Goal: Task Accomplishment & Management: Complete application form

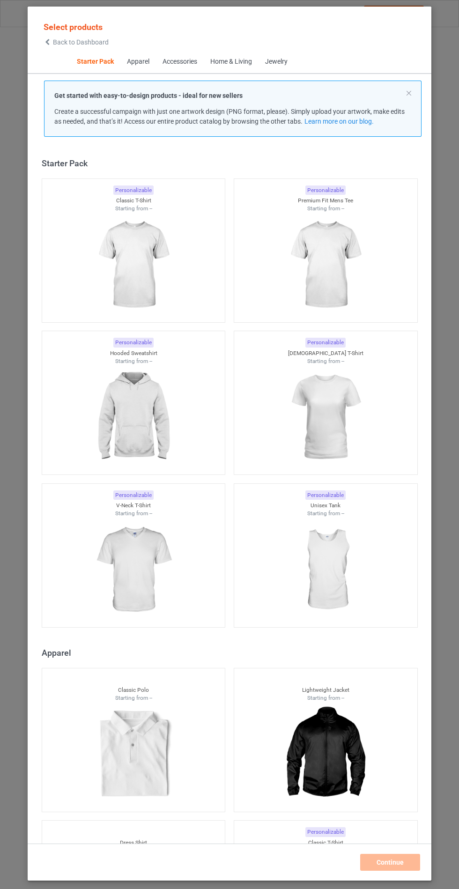
scroll to position [11, 0]
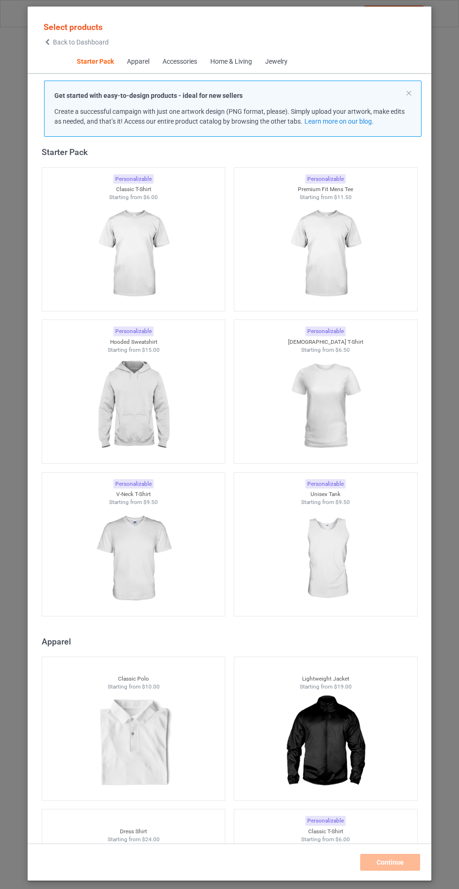
click at [157, 396] on img at bounding box center [133, 406] width 84 height 105
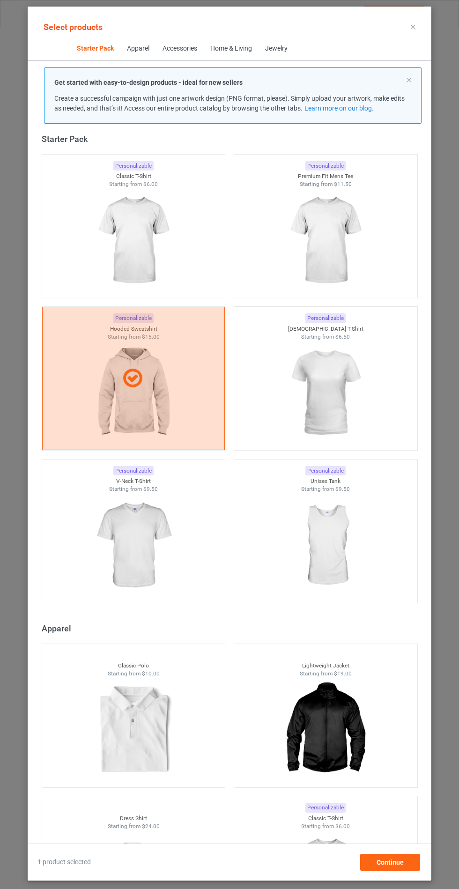
scroll to position [54, 0]
click at [389, 866] on span "Continue" at bounding box center [390, 862] width 27 height 7
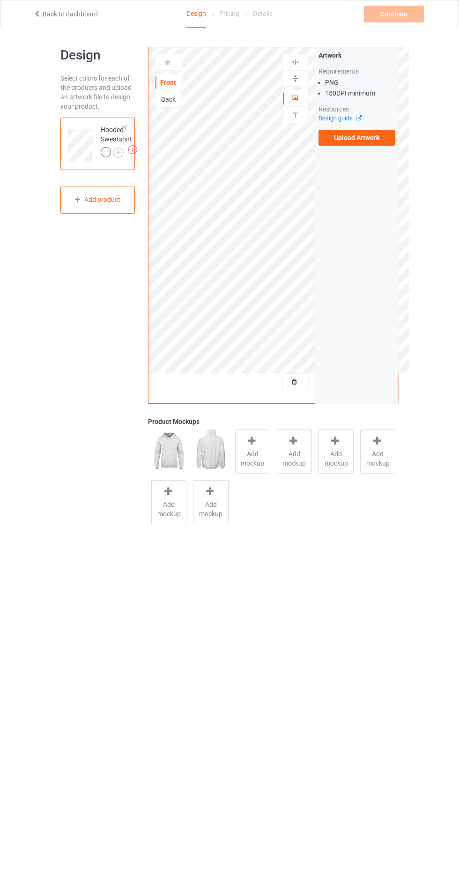
click at [369, 138] on label "Upload Artwork" at bounding box center [357, 138] width 77 height 16
click at [0, 0] on input "Upload Artwork" at bounding box center [0, 0] width 0 height 0
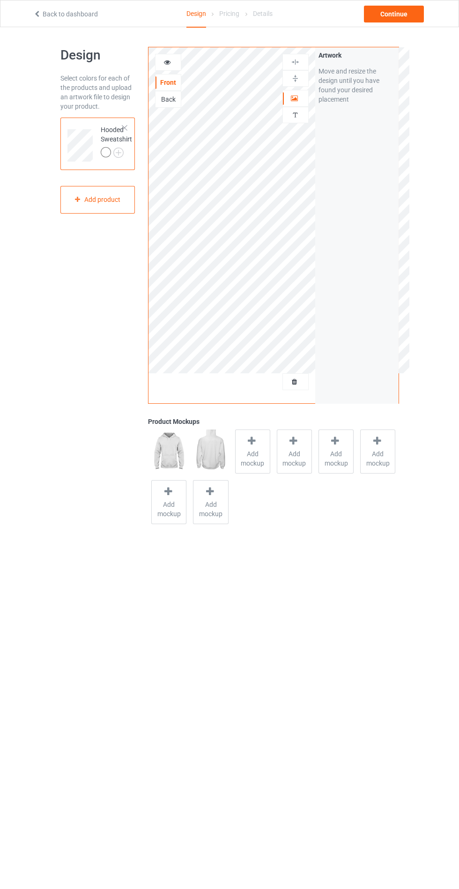
click at [246, 459] on span "Add mockup" at bounding box center [253, 458] width 34 height 19
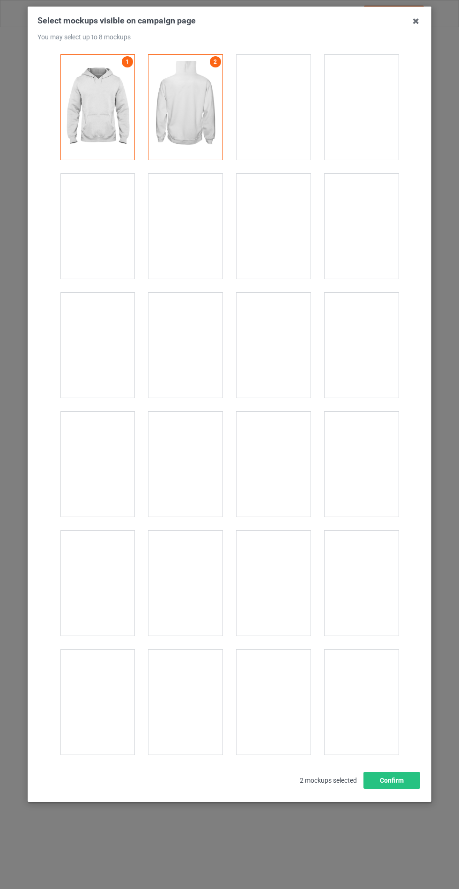
scroll to position [7563, 0]
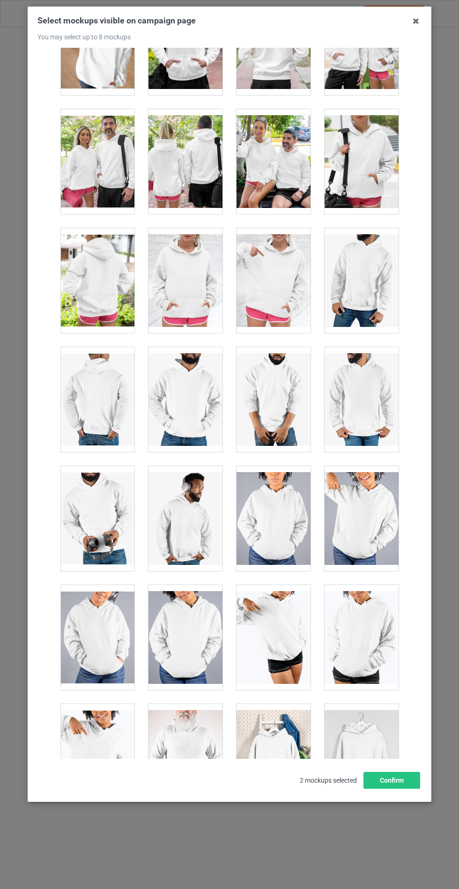
click at [187, 261] on div at bounding box center [186, 280] width 74 height 105
click at [396, 789] on button "Confirm" at bounding box center [392, 780] width 57 height 17
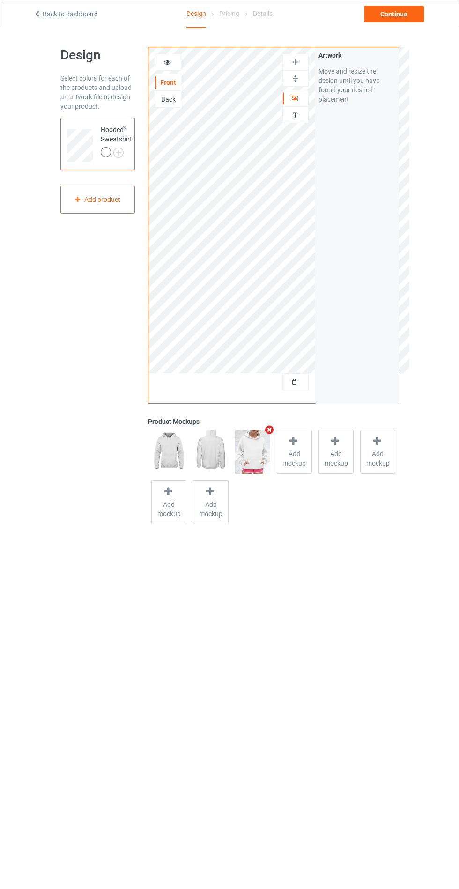
click at [0, 0] on img at bounding box center [0, 0] width 0 height 0
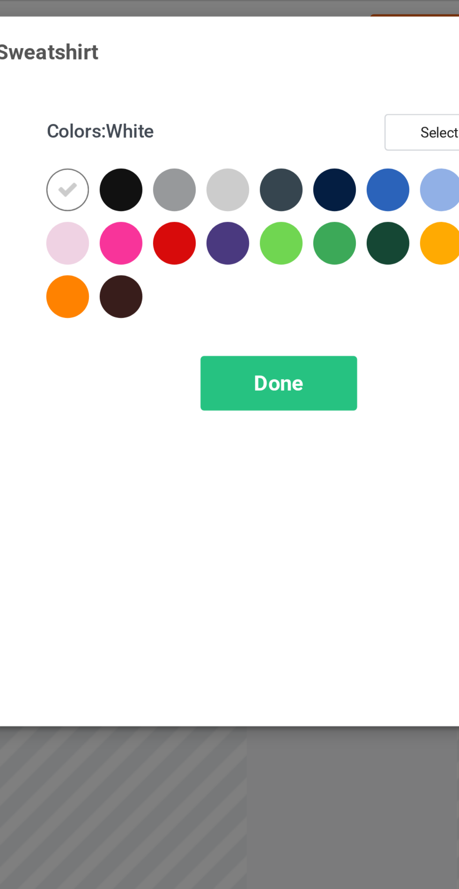
click at [264, 73] on div at bounding box center [265, 75] width 17 height 17
click at [284, 76] on div at bounding box center [286, 75] width 17 height 17
click at [326, 75] on div at bounding box center [329, 75] width 17 height 17
click at [351, 76] on div at bounding box center [350, 75] width 17 height 17
click at [339, 154] on div "Done" at bounding box center [328, 152] width 62 height 22
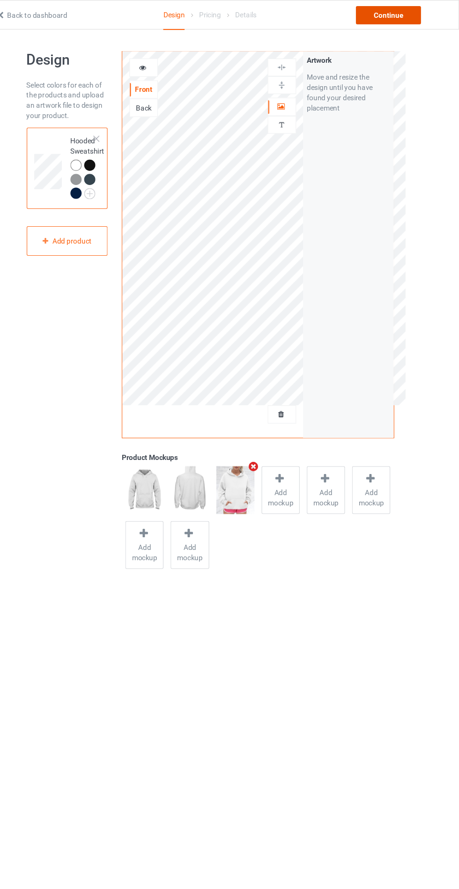
click at [403, 19] on div "Continue" at bounding box center [394, 14] width 60 height 17
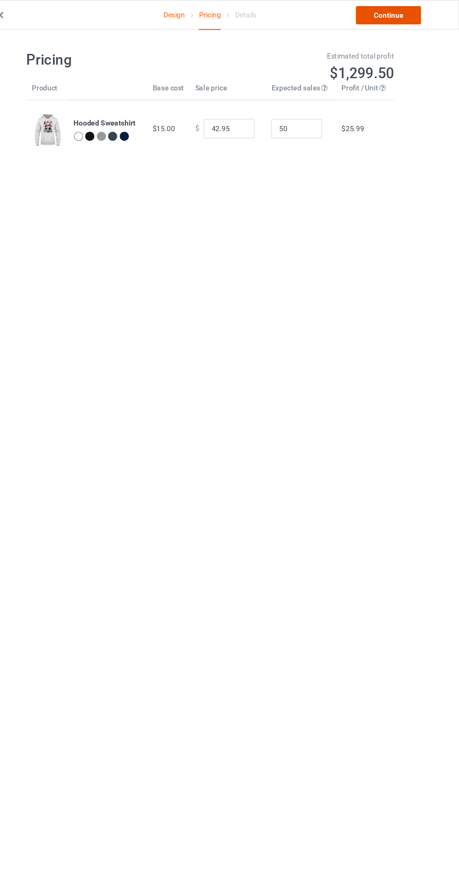
click at [404, 16] on link "Continue" at bounding box center [394, 14] width 60 height 17
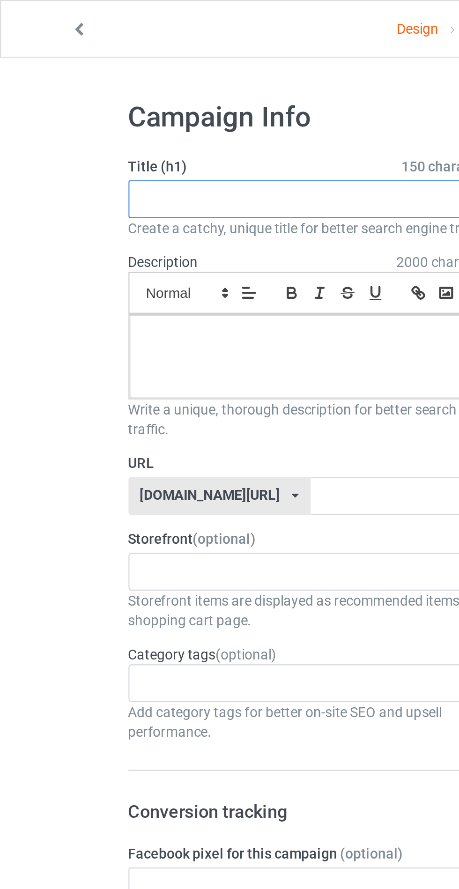
click at [130, 96] on input "text" at bounding box center [152, 94] width 185 height 18
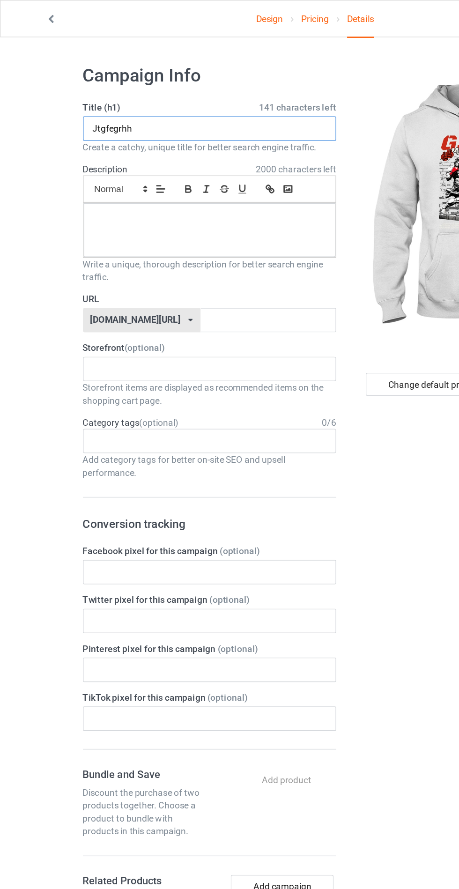
type input "Jtgfegrhh"
click at [141, 168] on div at bounding box center [153, 167] width 184 height 39
click at [202, 231] on input "text" at bounding box center [195, 233] width 99 height 18
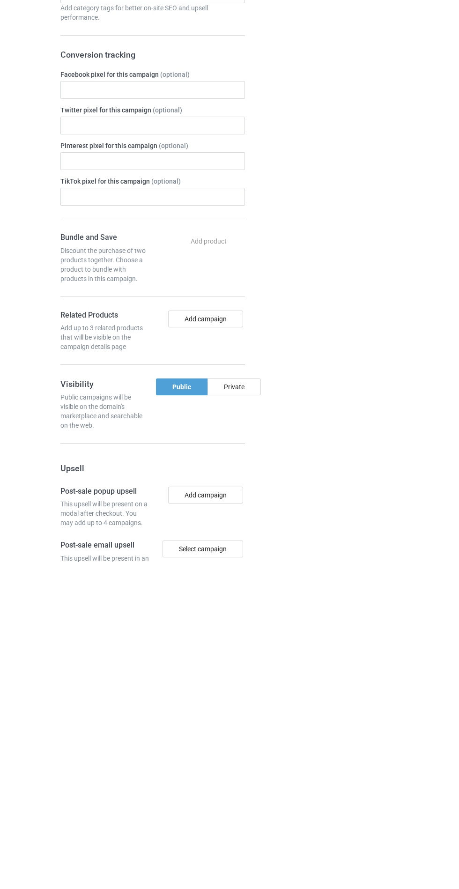
type input "Jtggfghh"
click at [250, 718] on div "Private" at bounding box center [234, 714] width 53 height 17
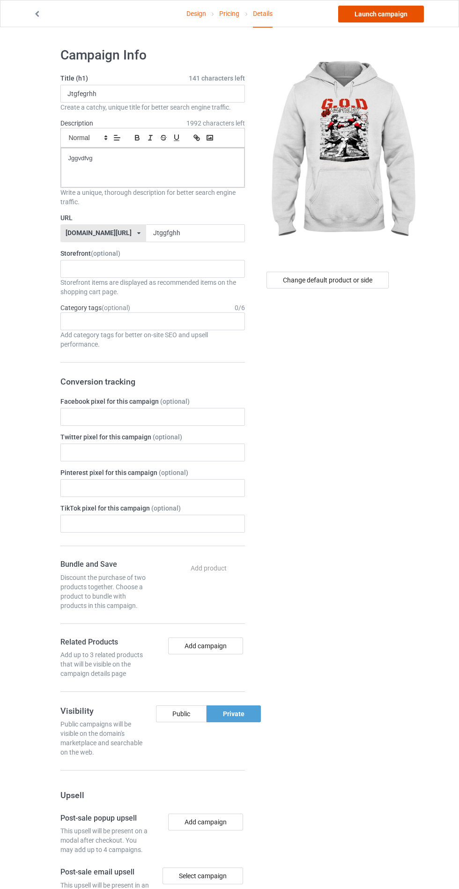
click at [388, 11] on link "Launch campaign" at bounding box center [381, 14] width 86 height 17
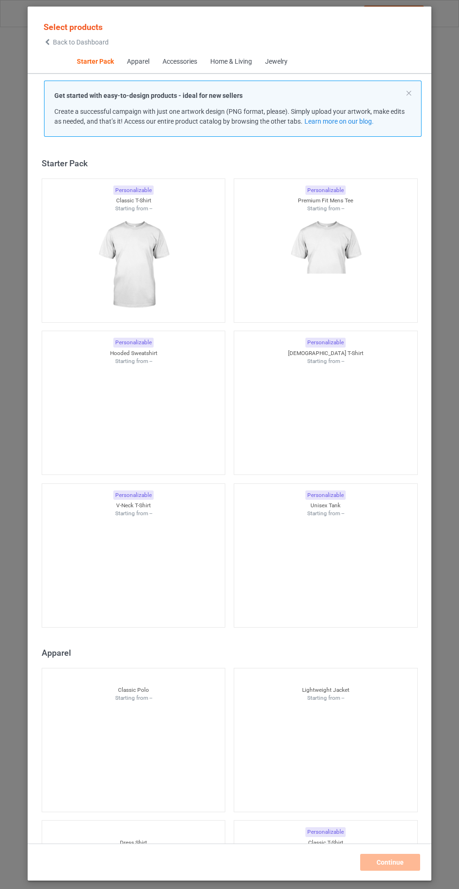
scroll to position [11, 0]
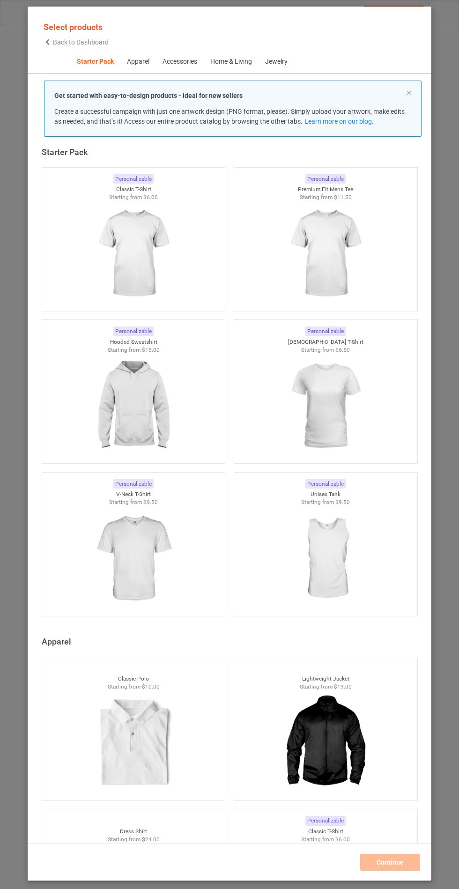
click at [140, 391] on img at bounding box center [133, 406] width 84 height 105
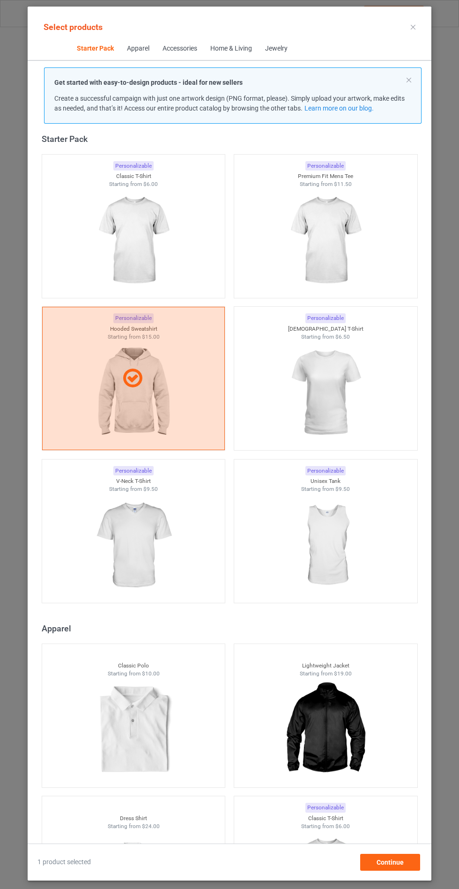
scroll to position [54, 0]
click at [411, 867] on div "Continue" at bounding box center [390, 862] width 60 height 17
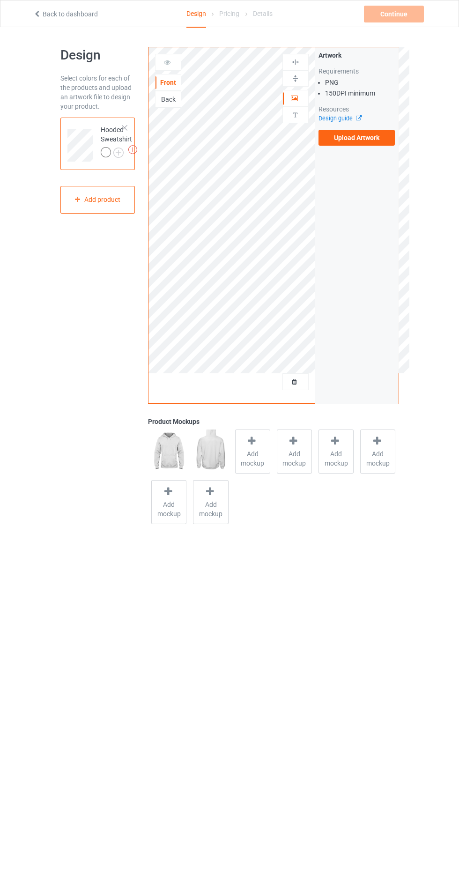
click at [373, 145] on label "Upload Artwork" at bounding box center [357, 138] width 77 height 16
click at [0, 0] on input "Upload Artwork" at bounding box center [0, 0] width 0 height 0
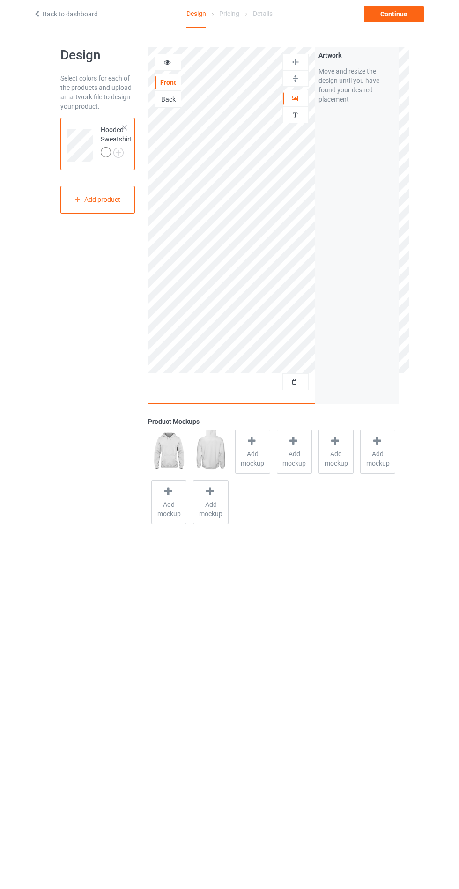
click at [251, 448] on div at bounding box center [252, 443] width 13 height 14
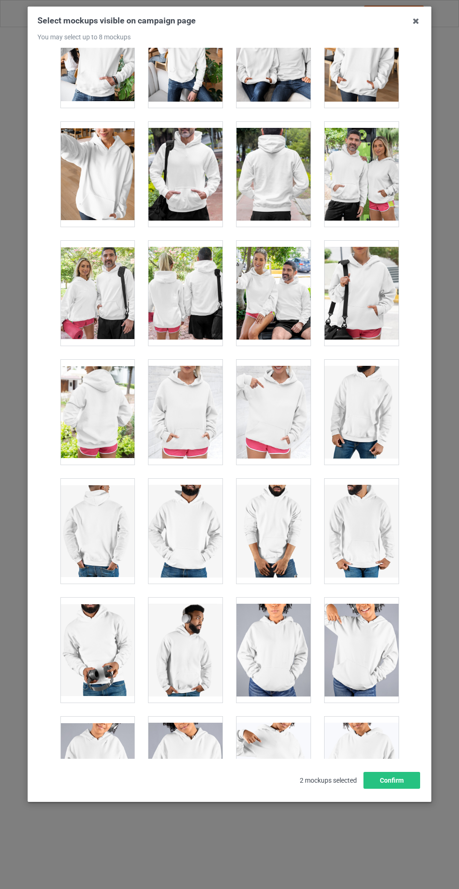
scroll to position [7563, 0]
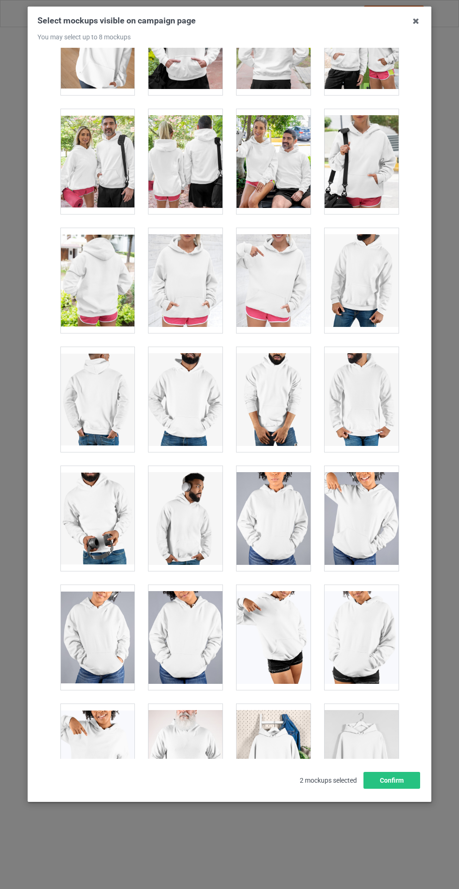
click at [190, 278] on div at bounding box center [186, 280] width 74 height 105
click at [401, 789] on button "Confirm" at bounding box center [392, 780] width 57 height 17
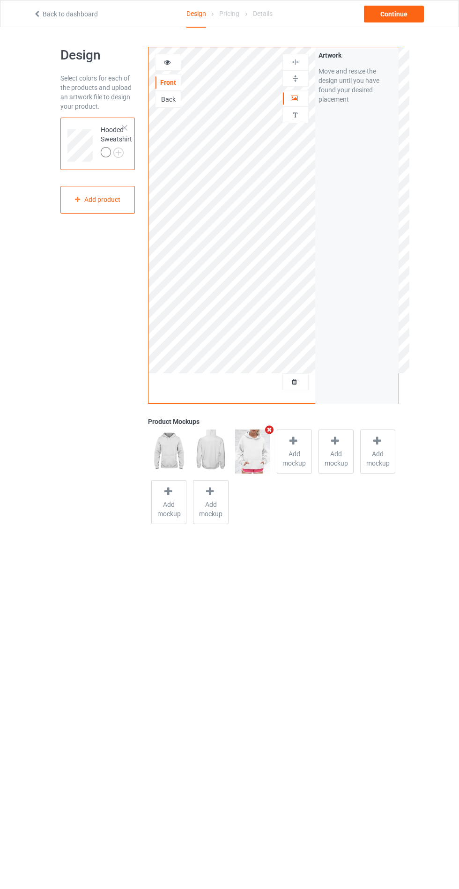
click at [0, 0] on img at bounding box center [0, 0] width 0 height 0
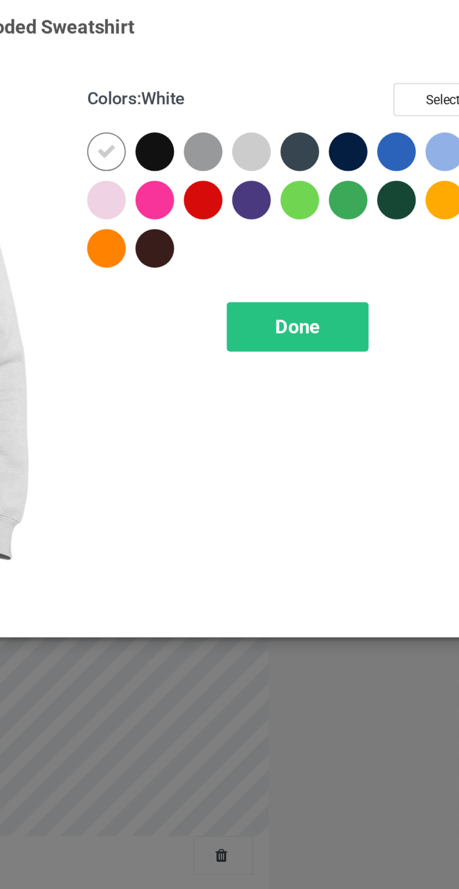
click at [263, 72] on div at bounding box center [265, 75] width 17 height 17
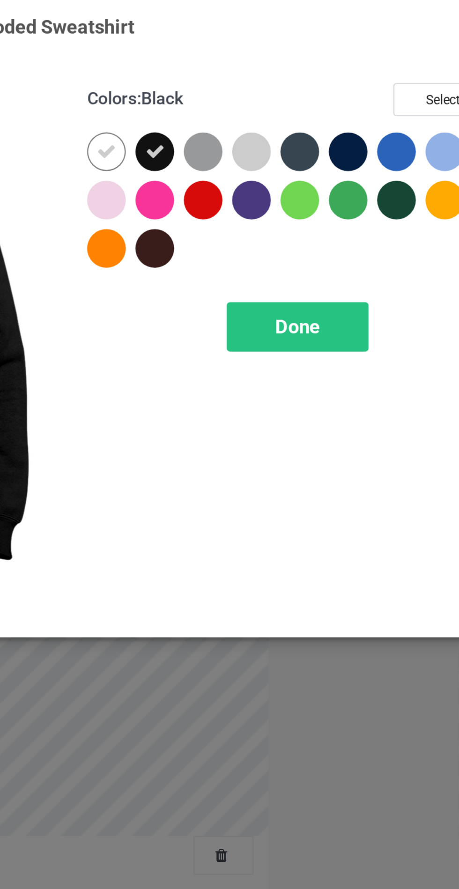
click at [287, 71] on div at bounding box center [286, 75] width 17 height 17
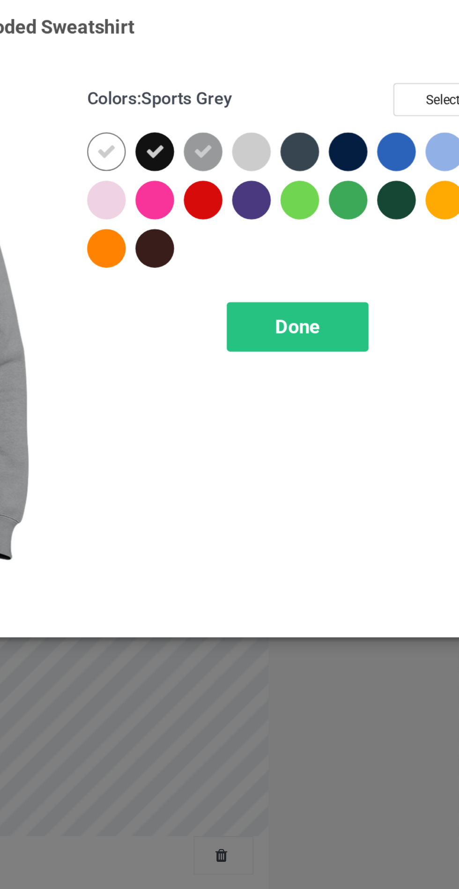
click at [327, 72] on div at bounding box center [329, 75] width 17 height 17
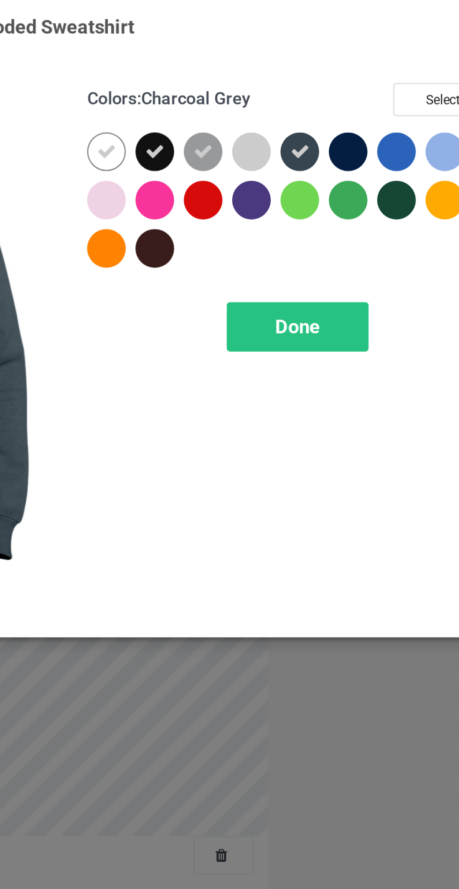
click at [348, 78] on div at bounding box center [350, 75] width 17 height 17
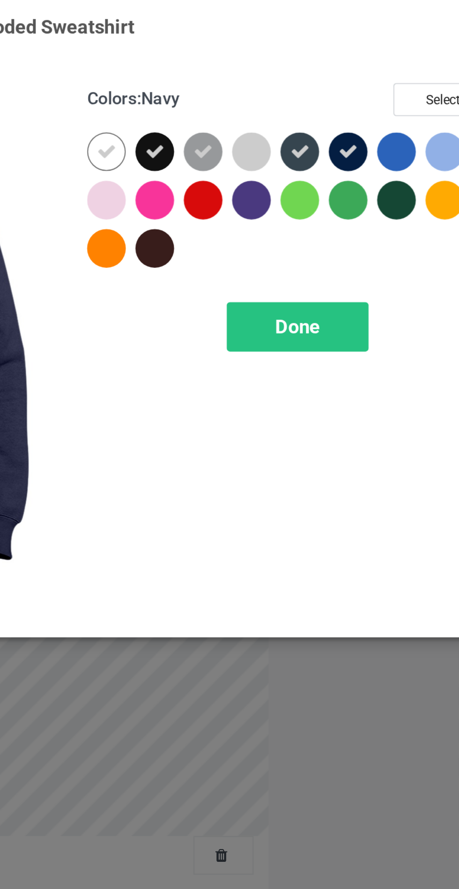
click at [337, 155] on span "Done" at bounding box center [328, 151] width 20 height 10
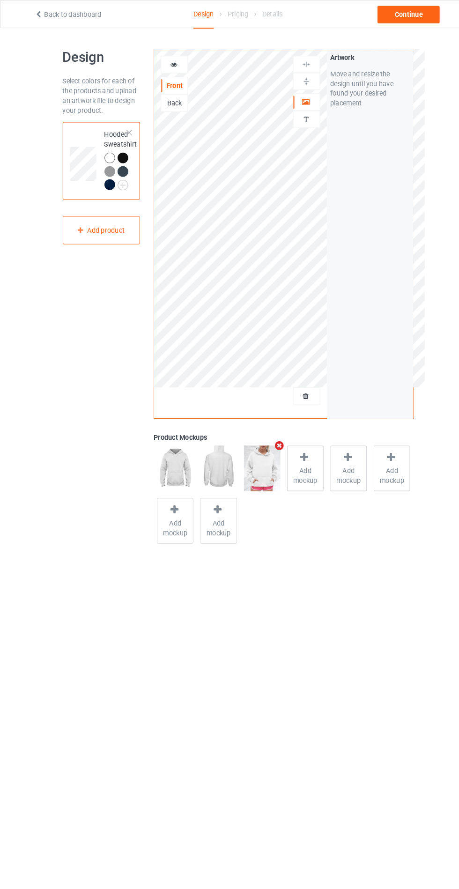
click at [435, 506] on div "Design Select colors for each of the products and upload an artwork file to des…" at bounding box center [229, 287] width 459 height 520
click at [399, 14] on div "Continue" at bounding box center [394, 14] width 60 height 17
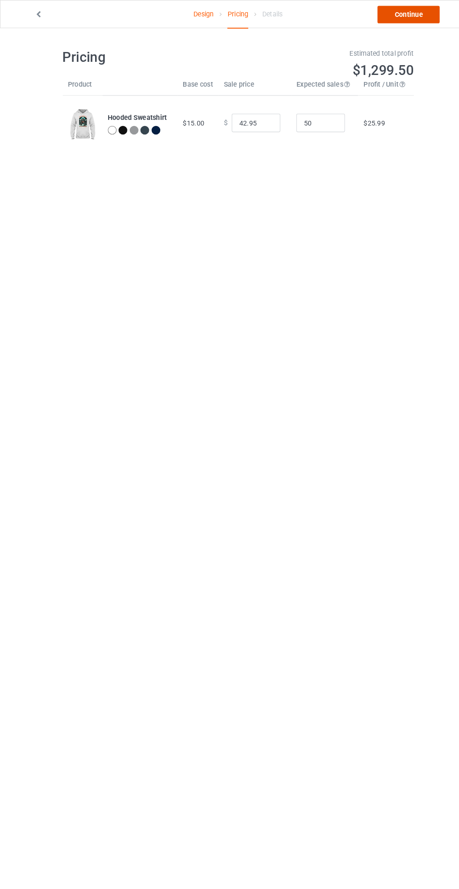
click at [399, 14] on link "Continue" at bounding box center [394, 14] width 60 height 17
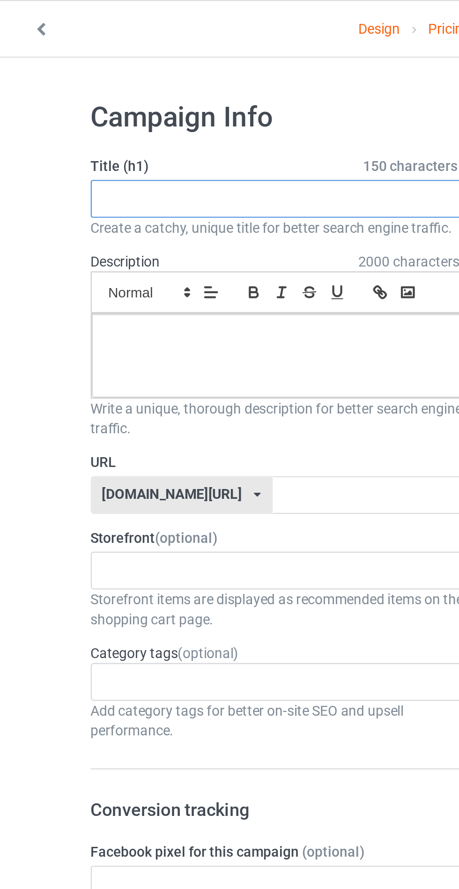
click at [134, 90] on input "text" at bounding box center [152, 94] width 185 height 18
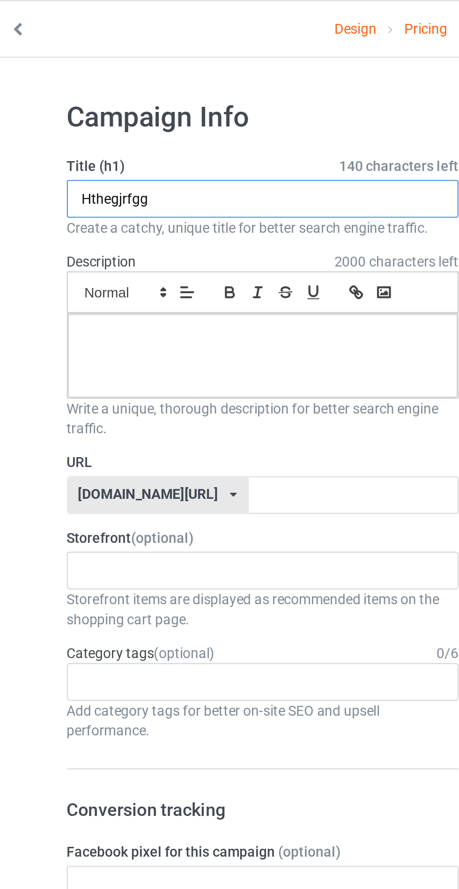
type input "Hthegjrfgg"
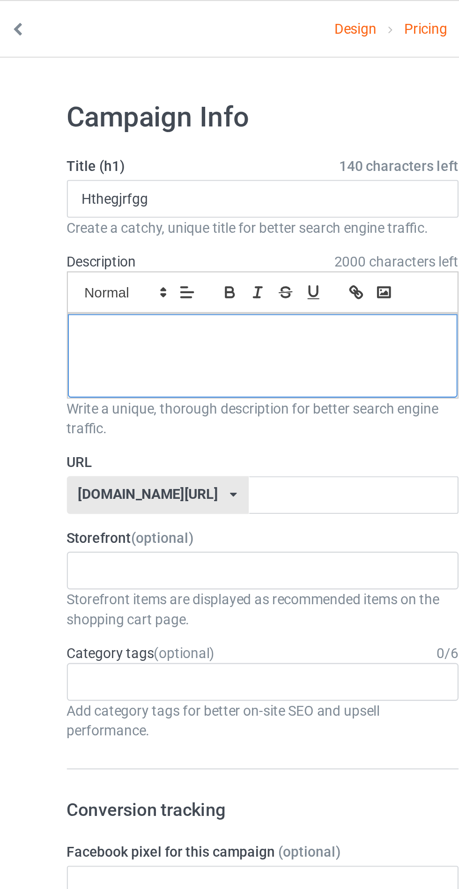
click at [157, 164] on div at bounding box center [153, 167] width 184 height 39
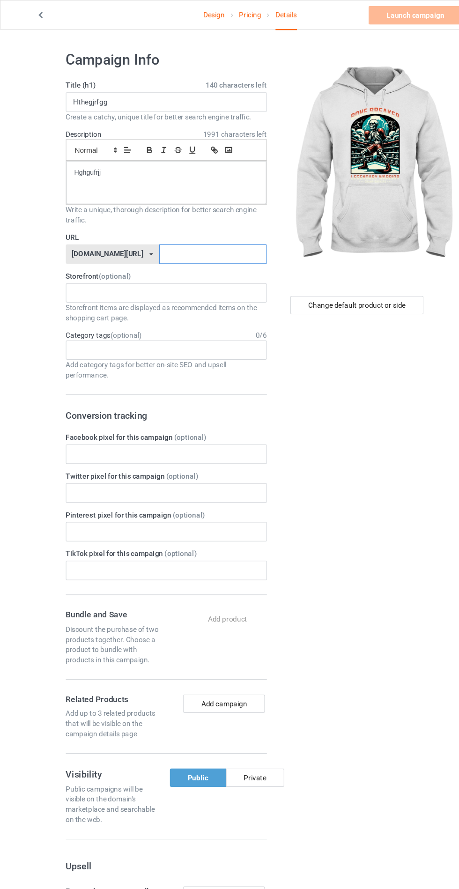
click at [203, 236] on input "text" at bounding box center [195, 233] width 99 height 18
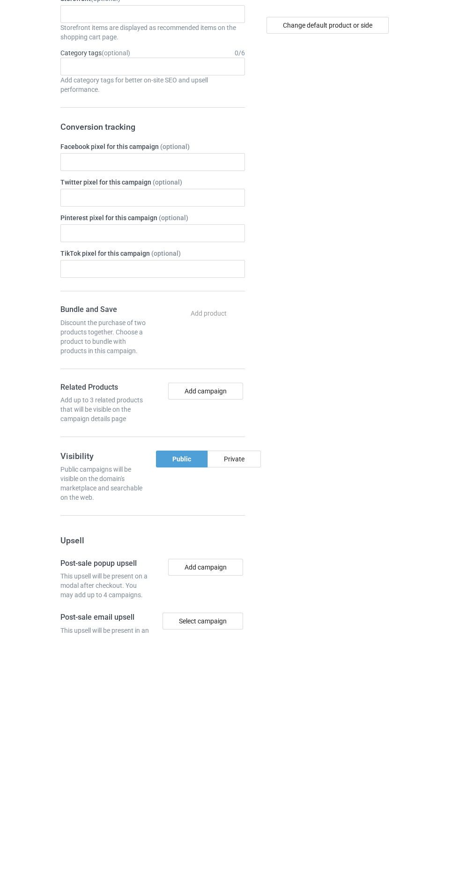
type input "Jtggrfhhff"
click at [249, 716] on div "Private" at bounding box center [234, 714] width 53 height 17
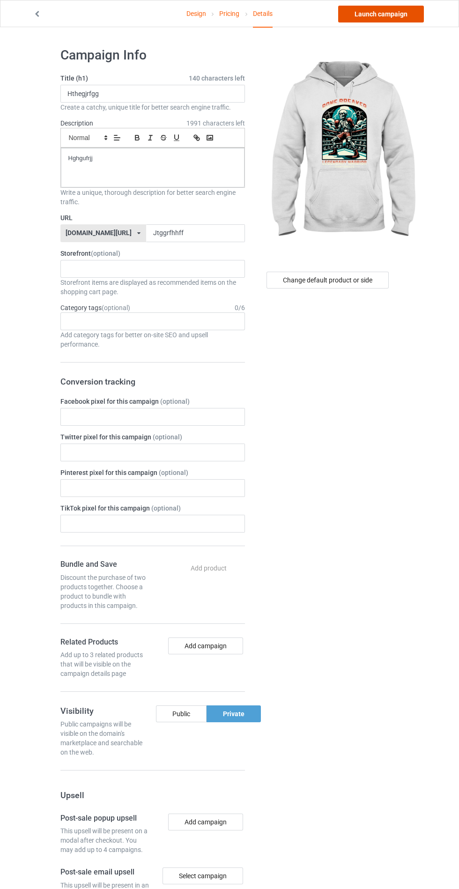
click at [384, 17] on link "Launch campaign" at bounding box center [381, 14] width 86 height 17
